Goal: Information Seeking & Learning: Learn about a topic

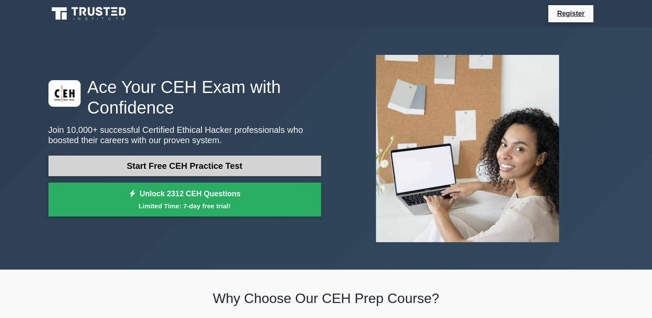
click at [211, 168] on link "Start Free CEH Practice Test" at bounding box center [184, 166] width 273 height 21
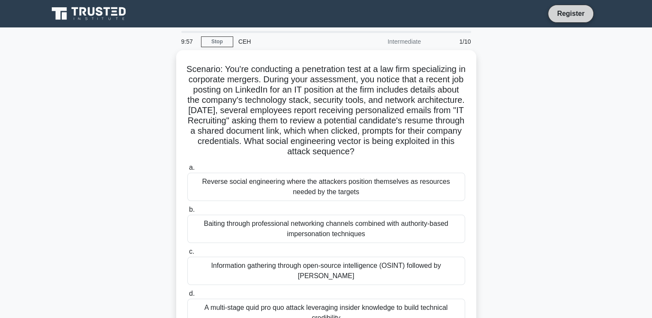
click at [578, 18] on link "Register" at bounding box center [571, 13] width 38 height 11
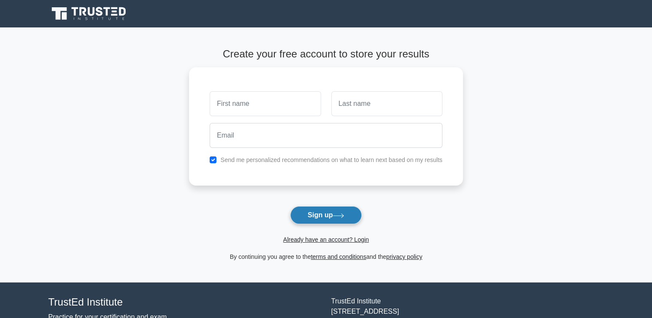
click at [329, 212] on button "Sign up" at bounding box center [326, 215] width 72 height 18
click at [330, 223] on button "Sign up" at bounding box center [326, 215] width 72 height 18
click at [361, 243] on link "Already have an account? Login" at bounding box center [326, 239] width 86 height 7
click at [234, 104] on input "text" at bounding box center [265, 101] width 111 height 25
type input "Vivek"
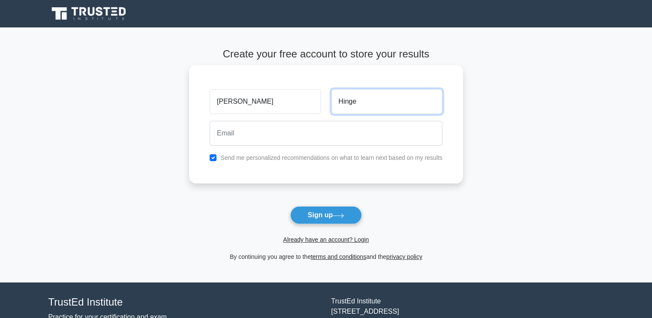
type input "Hinge"
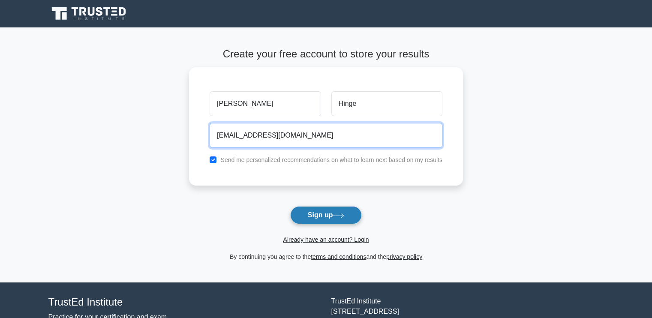
type input "vivekhinge2552@gmail.com"
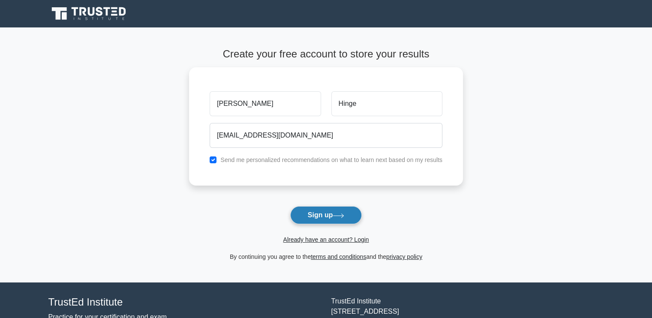
click at [333, 212] on button "Sign up" at bounding box center [326, 215] width 72 height 18
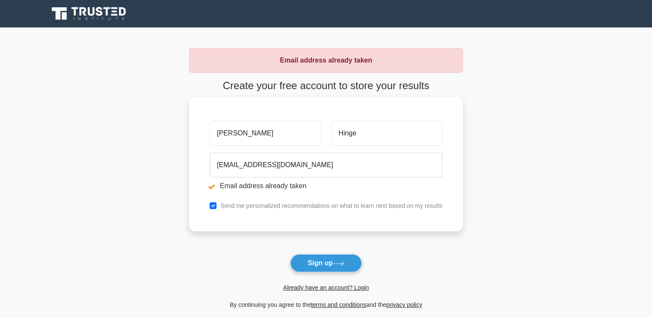
click at [265, 211] on div "Send me personalized recommendations on what to learn next based on my results" at bounding box center [326, 206] width 243 height 10
click at [359, 288] on link "Already have an account? Login" at bounding box center [326, 287] width 86 height 7
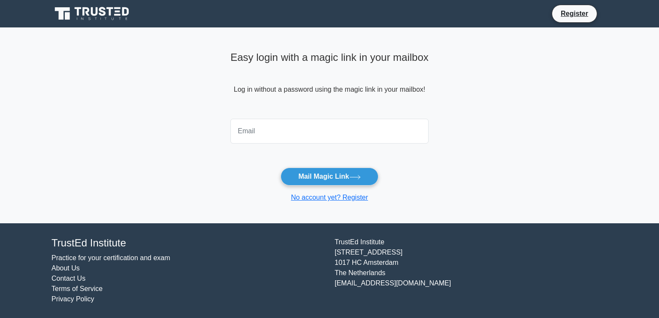
click at [265, 129] on input "email" at bounding box center [329, 131] width 198 height 25
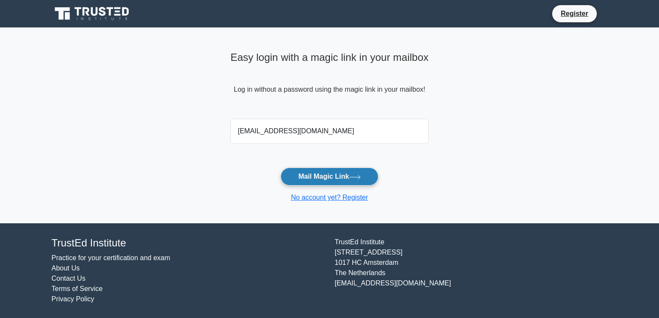
type input "vivekhinge2552@gmail.com"
click at [322, 180] on button "Mail Magic Link" at bounding box center [328, 177] width 97 height 18
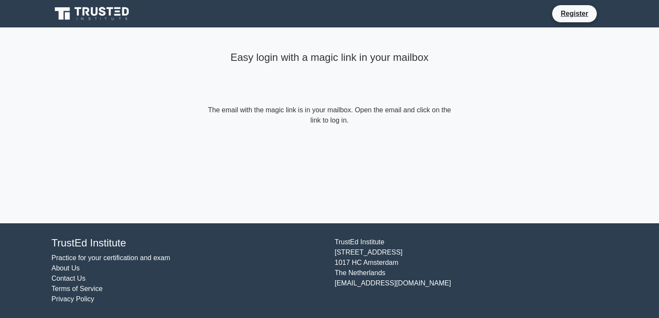
click at [338, 123] on form "The email with the magic link is in your mailbox. Open the email and click on t…" at bounding box center [329, 115] width 247 height 21
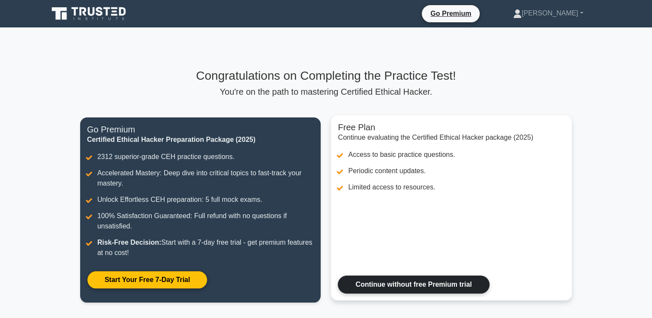
click at [387, 284] on link "Continue without free Premium trial" at bounding box center [413, 285] width 151 height 18
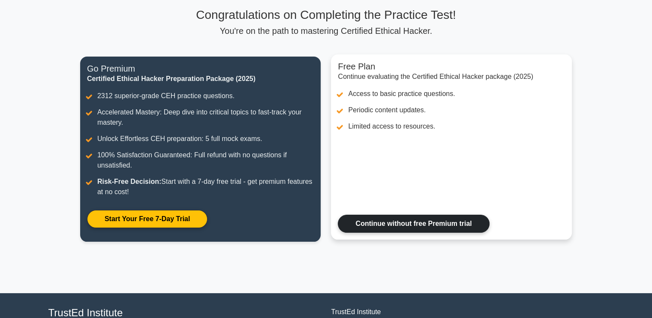
scroll to position [45, 0]
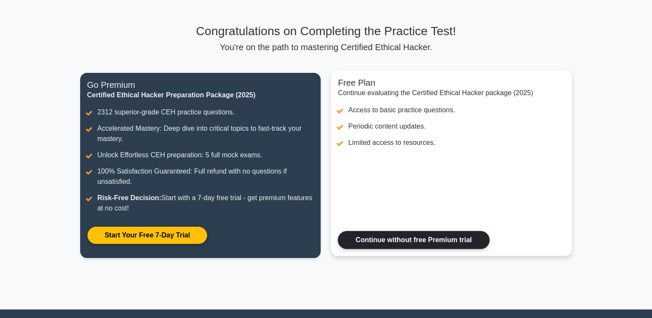
click at [437, 238] on link "Continue without free Premium trial" at bounding box center [413, 240] width 151 height 18
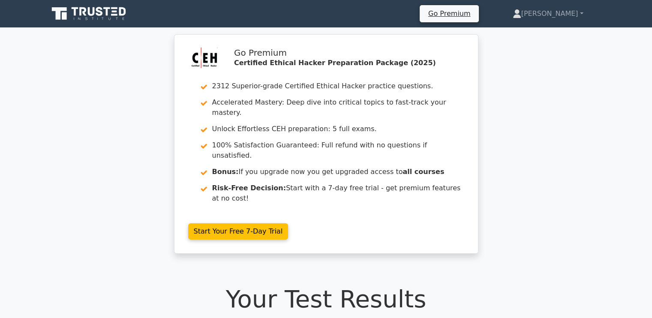
click at [118, 18] on icon at bounding box center [89, 14] width 82 height 16
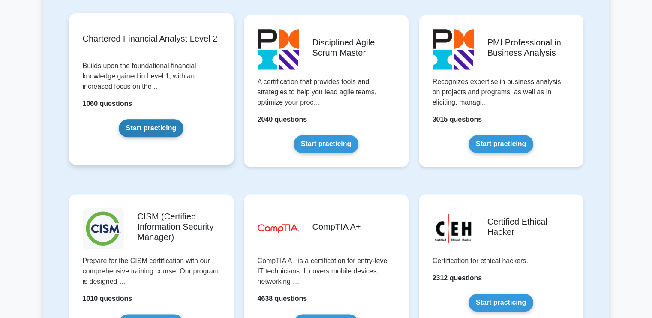
scroll to position [1115, 0]
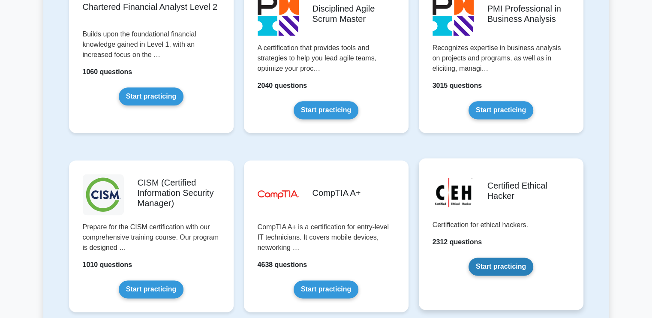
click at [512, 265] on link "Start practicing" at bounding box center [501, 267] width 65 height 18
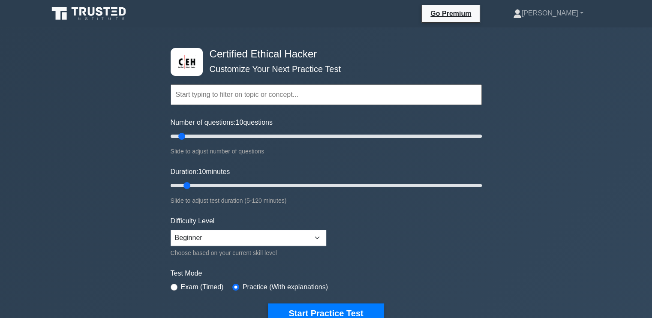
click at [266, 97] on input "text" at bounding box center [326, 94] width 311 height 21
click at [356, 96] on input "text" at bounding box center [326, 94] width 311 height 21
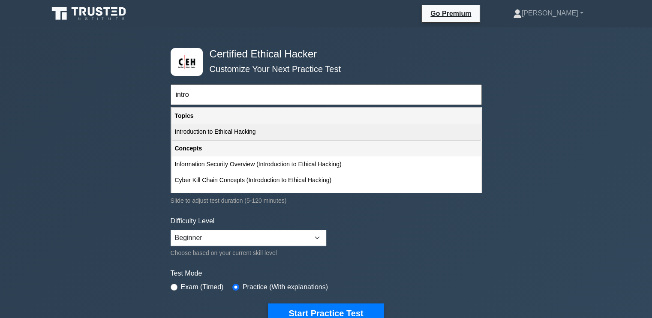
click at [241, 133] on div "Introduction to Ethical Hacking" at bounding box center [327, 132] width 310 height 16
type input "Introduction to Ethical Hacking"
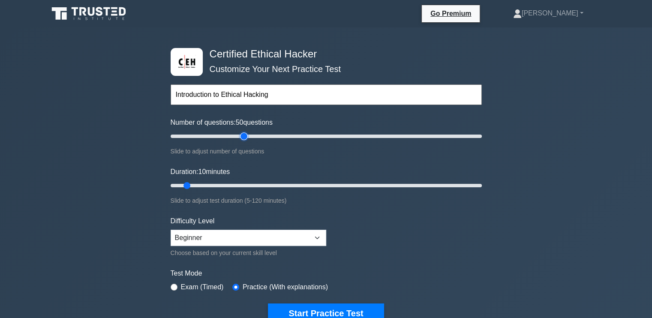
drag, startPoint x: 183, startPoint y: 136, endPoint x: 245, endPoint y: 151, distance: 63.9
type input "50"
click at [245, 142] on input "Number of questions: 50 questions" at bounding box center [326, 136] width 311 height 10
drag, startPoint x: 187, startPoint y: 185, endPoint x: 478, endPoint y: 191, distance: 291.2
type input "120"
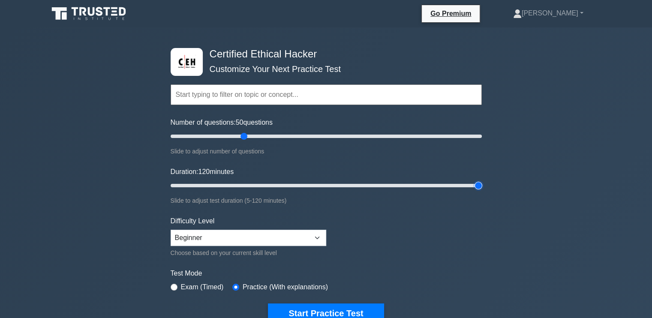
click at [478, 191] on input "Duration: 120 minutes" at bounding box center [326, 186] width 311 height 10
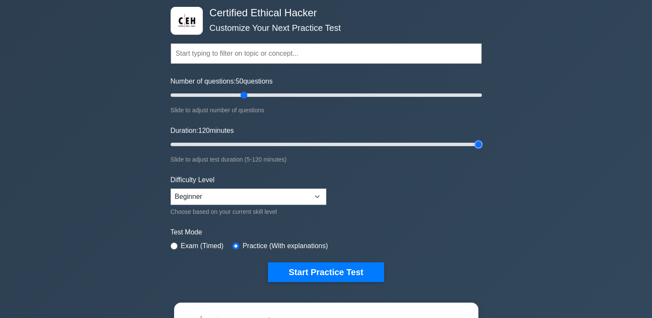
scroll to position [43, 0]
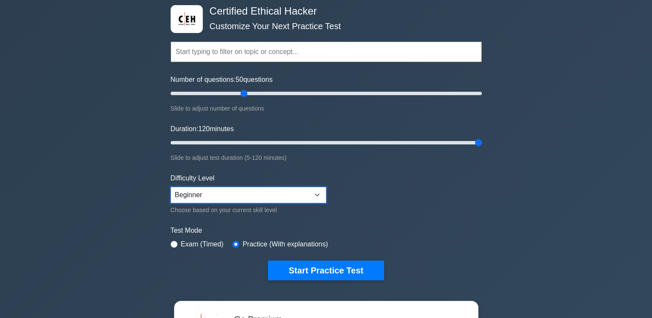
click at [235, 194] on select "Beginner Intermediate Expert" at bounding box center [249, 195] width 156 height 16
click at [171, 187] on select "Beginner Intermediate Expert" at bounding box center [249, 195] width 156 height 16
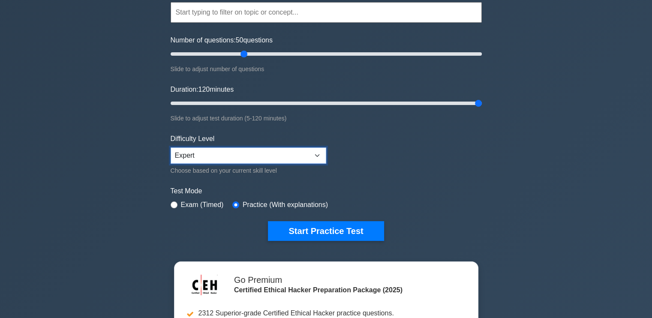
scroll to position [86, 0]
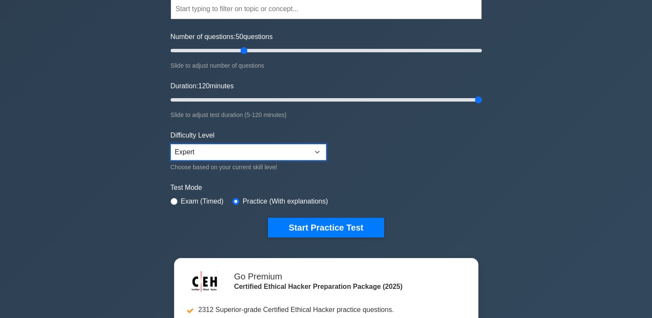
click at [215, 155] on select "Beginner Intermediate Expert" at bounding box center [249, 152] width 156 height 16
select select "intermediate"
click at [171, 144] on select "Beginner Intermediate Expert" at bounding box center [249, 152] width 156 height 16
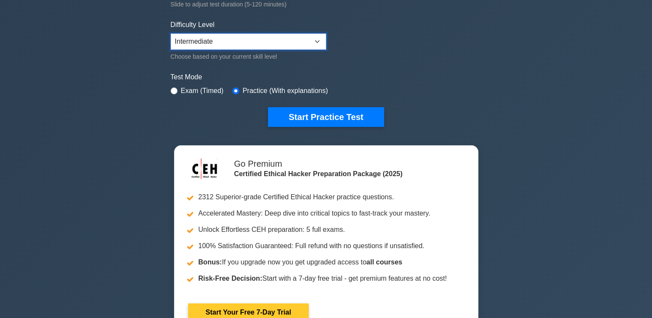
scroll to position [129, 0]
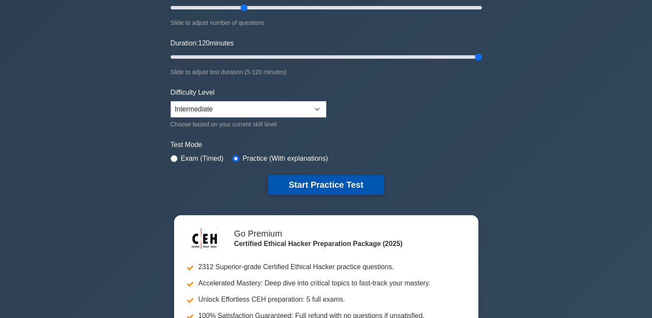
click at [314, 185] on button "Start Practice Test" at bounding box center [326, 185] width 116 height 20
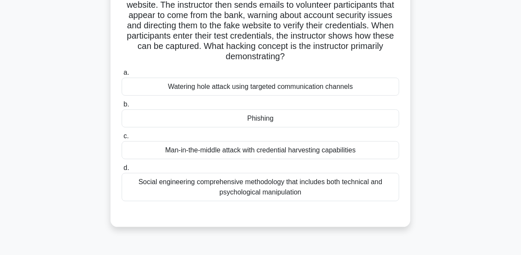
scroll to position [103, 0]
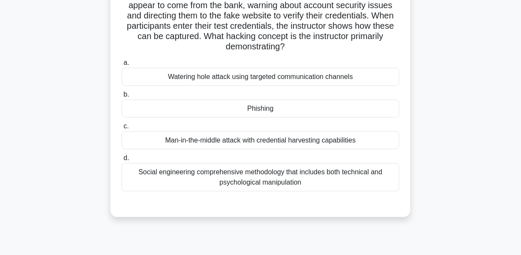
click at [266, 111] on div "Phishing" at bounding box center [261, 108] width 278 height 18
click at [122, 97] on input "b. [GEOGRAPHIC_DATA]" at bounding box center [122, 95] width 0 height 6
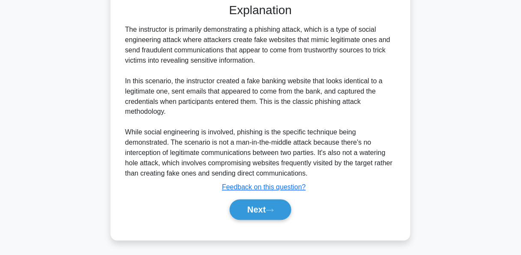
scroll to position [304, 0]
click at [265, 209] on button "Next" at bounding box center [260, 209] width 61 height 21
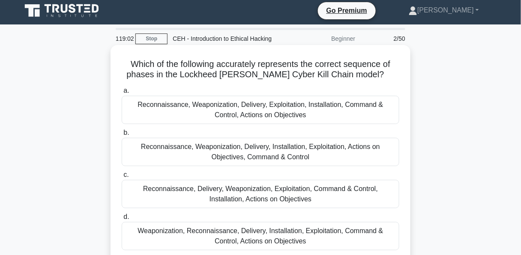
scroll to position [0, 0]
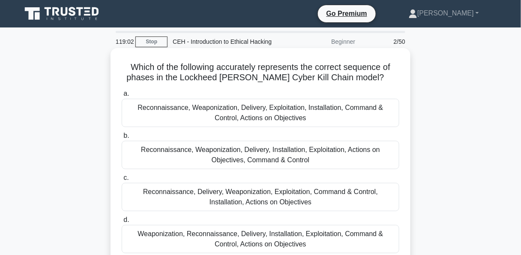
click at [267, 118] on div "Reconnaissance, Weaponization, Delivery, Exploitation, Installation, Command & …" at bounding box center [261, 113] width 278 height 28
click at [122, 96] on input "a. Reconnaissance, Weaponization, Delivery, Exploitation, Installation, Command…" at bounding box center [122, 94] width 0 height 6
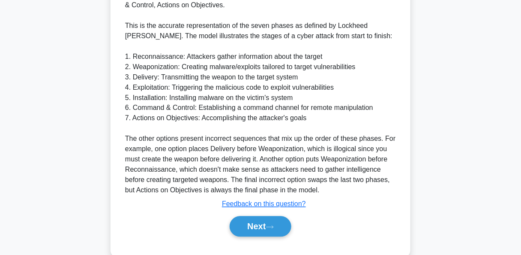
scroll to position [324, 0]
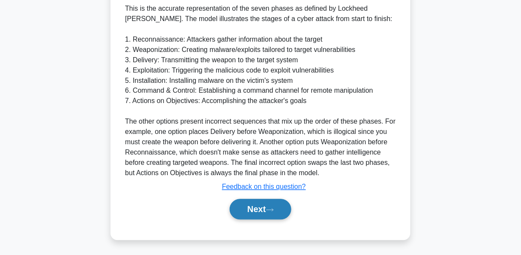
click at [266, 204] on button "Next" at bounding box center [260, 209] width 61 height 21
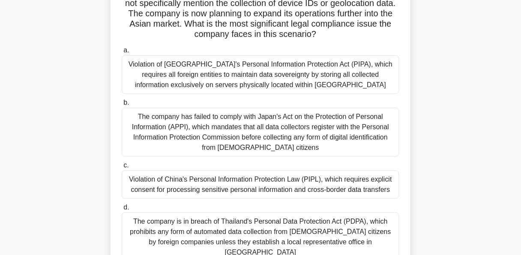
scroll to position [137, 0]
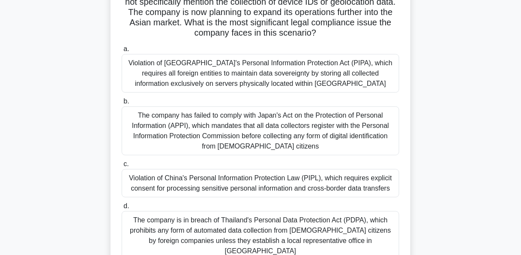
click at [277, 183] on div "Violation of China's Personal Information Protection Law (PIPL), which requires…" at bounding box center [261, 183] width 278 height 28
click at [122, 167] on input "c. Violation of China's Personal Information Protection Law (PIPL), which requi…" at bounding box center [122, 164] width 0 height 6
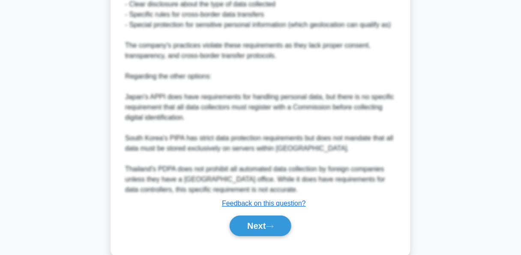
scroll to position [540, 0]
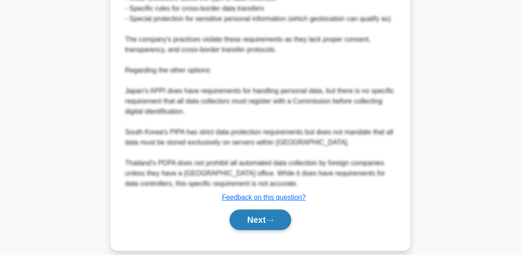
click at [266, 209] on button "Next" at bounding box center [260, 219] width 61 height 21
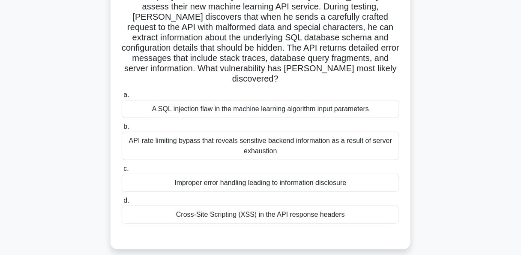
scroll to position [69, 0]
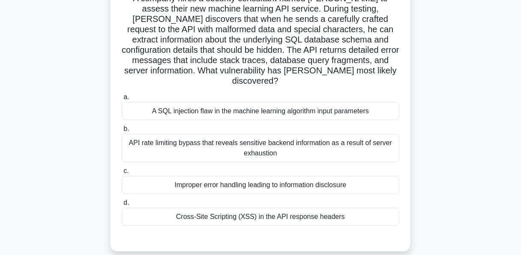
click at [241, 176] on div "Improper error handling leading to information disclosure" at bounding box center [261, 185] width 278 height 18
click at [122, 173] on input "c. Improper error handling leading to information disclosure" at bounding box center [122, 171] width 0 height 6
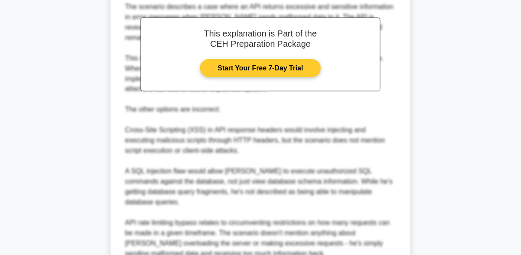
scroll to position [343, 0]
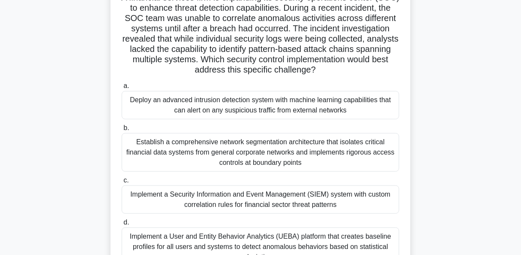
scroll to position [71, 0]
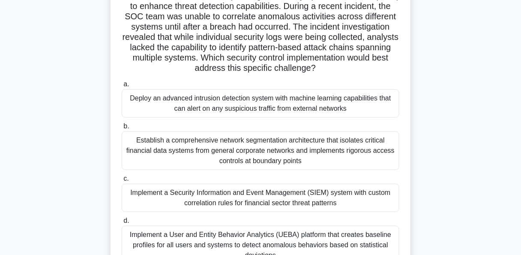
click at [219, 111] on div "Deploy an advanced intrusion detection system with machine learning capabilitie…" at bounding box center [261, 103] width 278 height 28
click at [122, 87] on input "a. Deploy an advanced intrusion detection system with machine learning capabili…" at bounding box center [122, 84] width 0 height 6
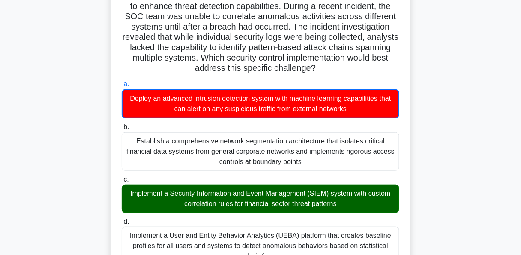
click at [211, 199] on div "Implement a Security Information and Event Management (SIEM) system with custom…" at bounding box center [261, 198] width 278 height 28
click at [122, 182] on input "c. Implement a Security Information and Event Management (SIEM) system with cus…" at bounding box center [122, 180] width 0 height 6
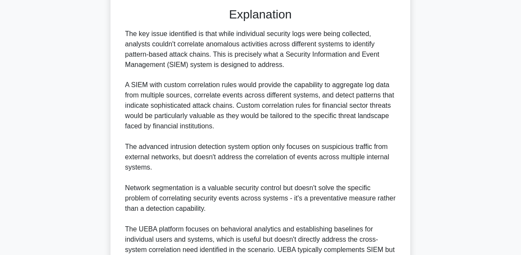
scroll to position [427, 0]
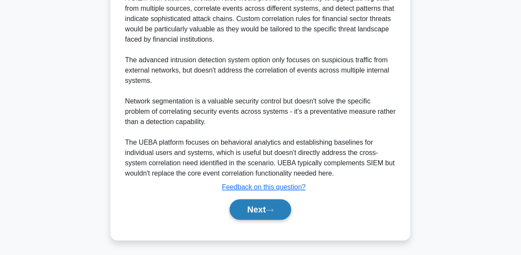
click at [271, 212] on button "Next" at bounding box center [260, 209] width 61 height 21
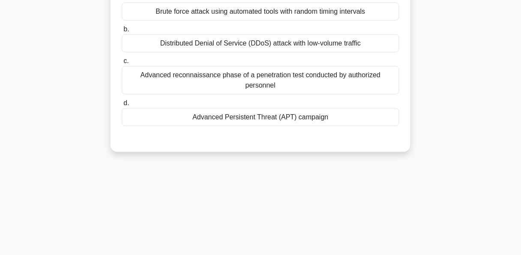
scroll to position [172, 0]
